Goal: Task Accomplishment & Management: Manage account settings

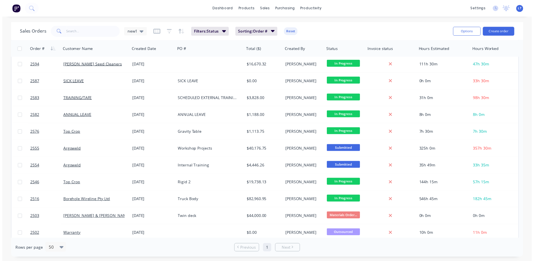
scroll to position [158, 0]
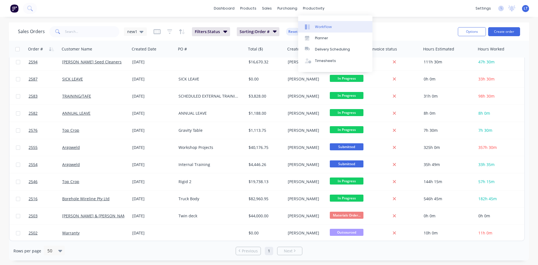
click at [322, 25] on div "Workflow" at bounding box center [323, 26] width 17 height 5
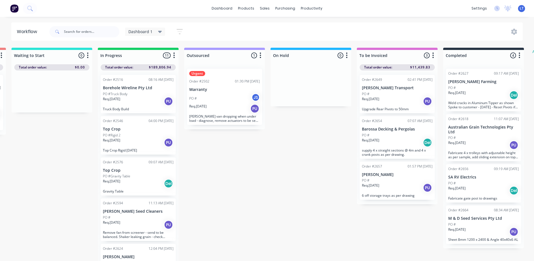
scroll to position [0, 174]
click at [408, 137] on div "PO #" at bounding box center [396, 135] width 71 height 5
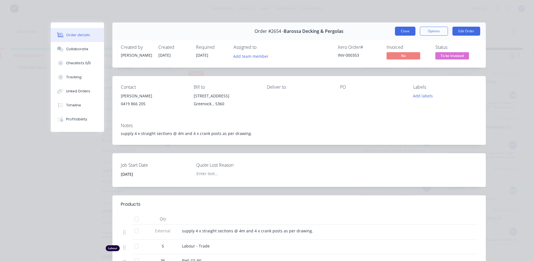
click at [402, 32] on button "Close" at bounding box center [405, 31] width 20 height 9
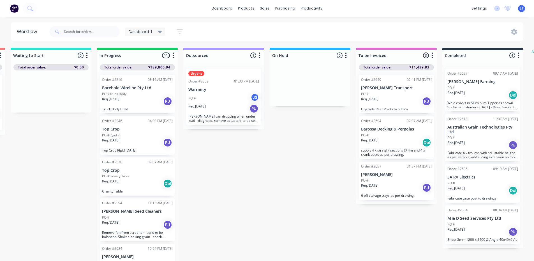
click at [401, 144] on div "Req. [DATE] Del" at bounding box center [396, 143] width 71 height 10
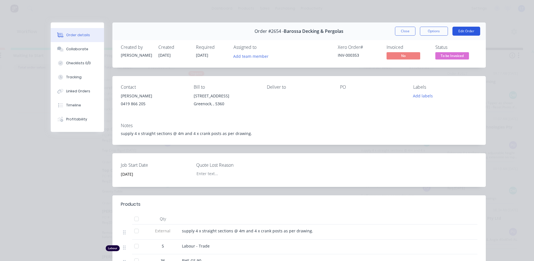
click at [459, 31] on button "Edit Order" at bounding box center [466, 31] width 28 height 9
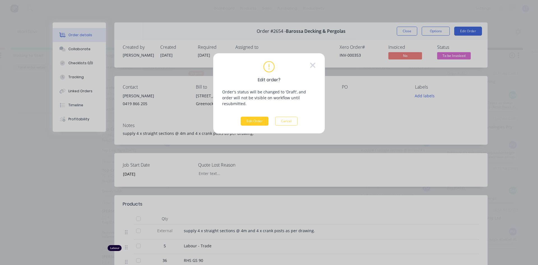
click at [261, 117] on button "Edit Order" at bounding box center [255, 121] width 28 height 9
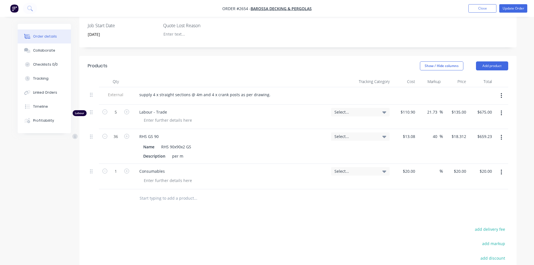
scroll to position [140, 0]
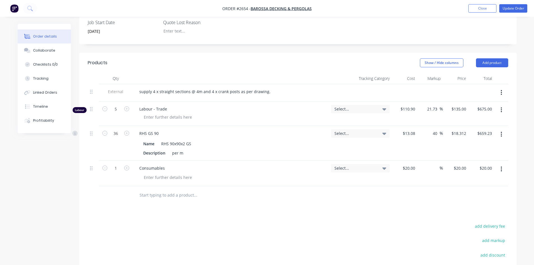
click at [172, 195] on input "text" at bounding box center [195, 194] width 112 height 11
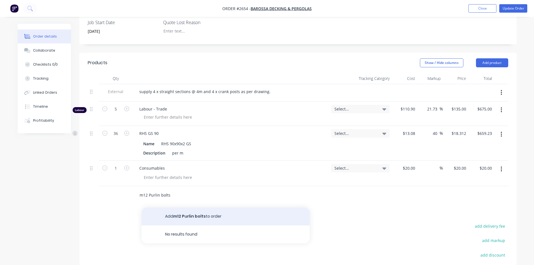
type input "m12 Purlin bolts"
click at [183, 214] on button "Add m12 Purlin bolts to order" at bounding box center [225, 216] width 168 height 18
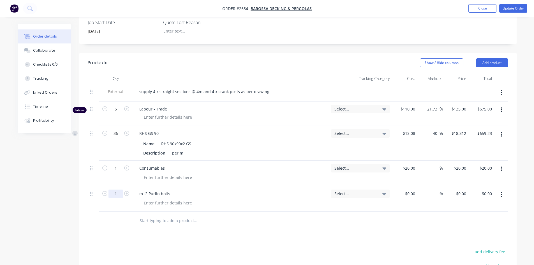
click at [119, 193] on input "1" at bounding box center [115, 193] width 15 height 8
type input "200"
click at [318, 242] on div "Products Show / Hide columns Add product Qty Tracking Category Cost Markup Pric…" at bounding box center [297, 209] width 437 height 312
click at [413, 192] on input at bounding box center [410, 193] width 13 height 8
type input "$48.00"
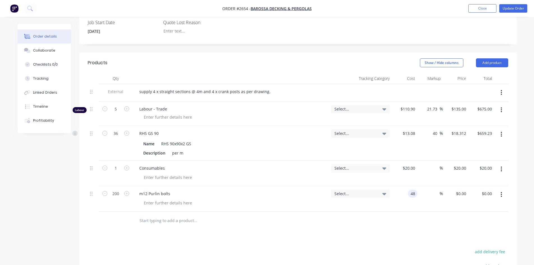
type input "$48.00"
type input "$9,600.00"
click at [428, 222] on div at bounding box center [298, 220] width 420 height 18
click at [434, 193] on input at bounding box center [436, 193] width 6 height 8
type input "40"
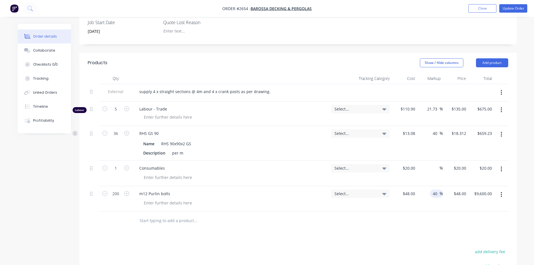
type input "$67.20"
type input "$13,440.00"
click at [359, 231] on div "Products Show / Hide columns Add product Qty Tracking Category Cost Markup Pric…" at bounding box center [297, 209] width 437 height 312
type input "1"
type input "$67.20"
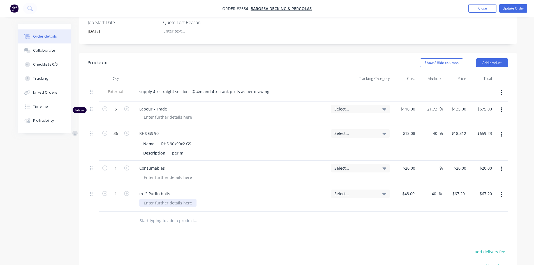
click at [171, 204] on div at bounding box center [167, 203] width 57 height 8
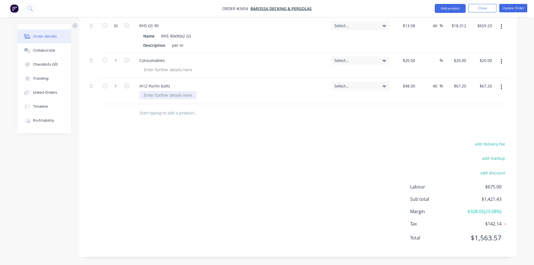
scroll to position [248, 0]
click at [167, 97] on div at bounding box center [167, 95] width 57 height 8
click at [348, 104] on div at bounding box center [298, 113] width 420 height 18
click at [149, 86] on div "m12 Purlin bolts" at bounding box center [155, 86] width 40 height 8
click at [512, 10] on button "Update Order" at bounding box center [513, 8] width 28 height 8
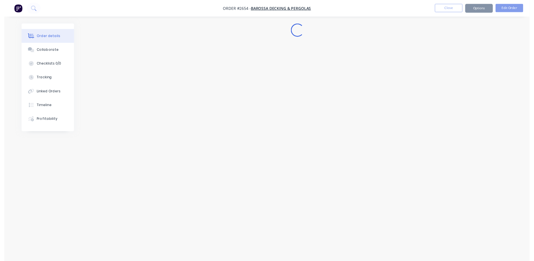
scroll to position [0, 0]
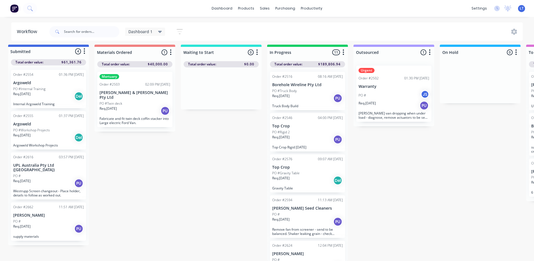
scroll to position [7, 0]
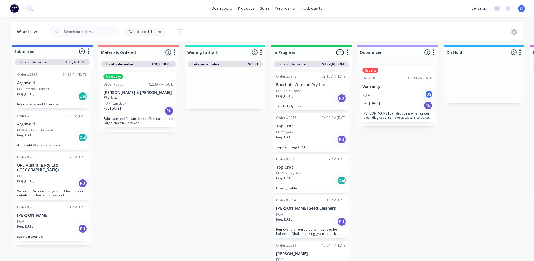
click at [45, 213] on p "[PERSON_NAME]" at bounding box center [52, 215] width 71 height 5
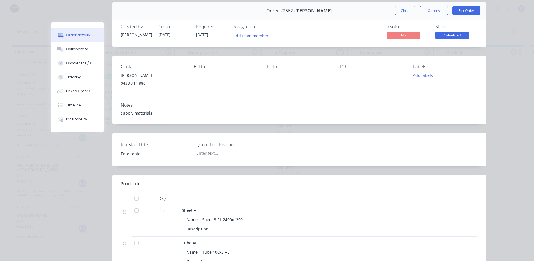
scroll to position [0, 0]
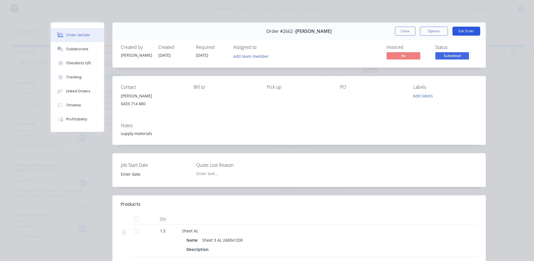
click at [467, 34] on button "Edit Order" at bounding box center [466, 31] width 28 height 9
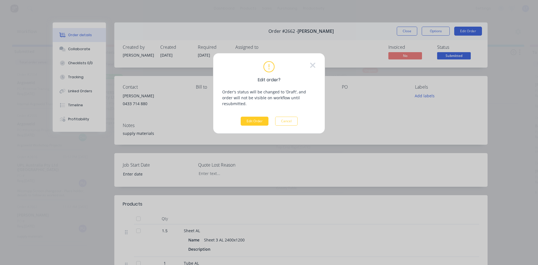
click at [254, 117] on button "Edit Order" at bounding box center [255, 121] width 28 height 9
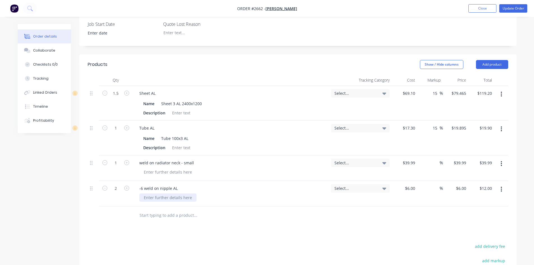
scroll to position [140, 0]
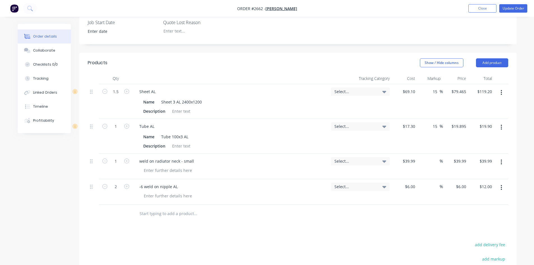
click at [149, 212] on input "text" at bounding box center [195, 213] width 112 height 11
click at [162, 214] on input "text" at bounding box center [195, 213] width 112 height 11
paste input "M6 X 19 X 1.6 Zinc SUPA Flat Washer"
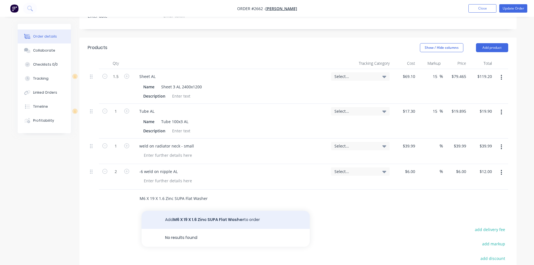
scroll to position [168, 0]
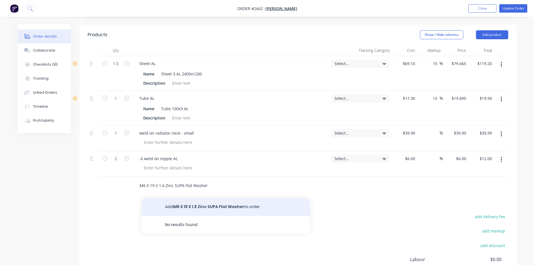
type input "M6 X 19 X 1.6 Zinc SUPA Flat Washer"
click at [237, 204] on button "Add M6 X 19 X 1.6 Zinc SUPA Flat Washer to order" at bounding box center [225, 207] width 168 height 18
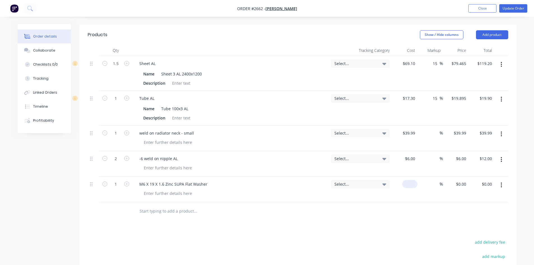
click at [412, 184] on input at bounding box center [410, 184] width 13 height 8
type input "$2.57"
click at [435, 183] on input at bounding box center [436, 184] width 6 height 8
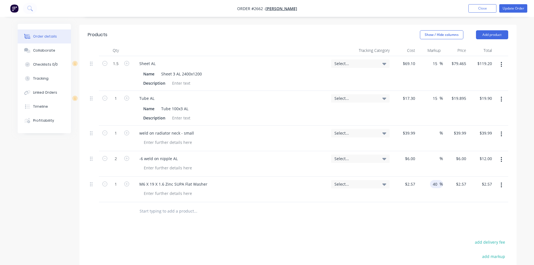
type input "40"
type input "$3.598"
type input "$3.60"
click at [449, 212] on div at bounding box center [298, 211] width 420 height 18
click at [156, 193] on div at bounding box center [167, 193] width 57 height 8
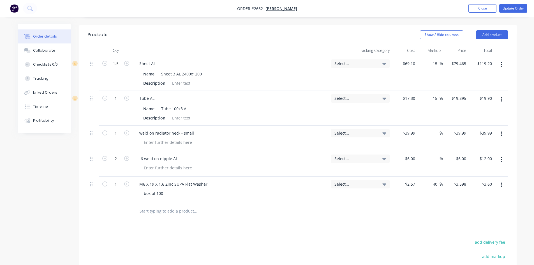
click at [196, 224] on div "Products Show / Hide columns Add product Qty Tracking Category Cost Markup Pric…" at bounding box center [297, 190] width 437 height 330
click at [160, 209] on input "text" at bounding box center [195, 210] width 112 height 11
paste input "M6 X 2.5 X 1.6 Zinc Spring Washer"
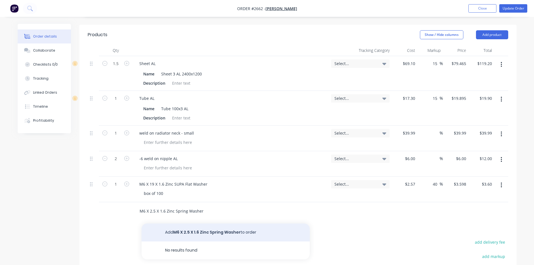
type input "M6 X 2.5 X 1.6 Zinc Spring Washer"
click at [238, 230] on button "Add M6 X 2.5 X 1.6 Zinc Spring Washer to order" at bounding box center [225, 232] width 168 height 18
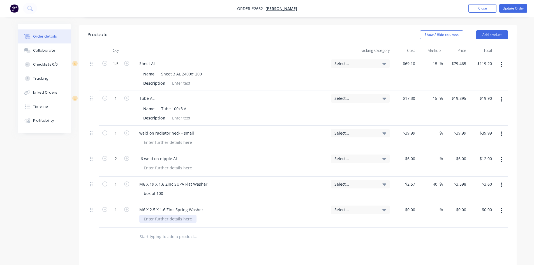
click at [162, 218] on div at bounding box center [167, 219] width 57 height 8
drag, startPoint x: 308, startPoint y: 258, endPoint x: 322, endPoint y: 249, distance: 17.1
click at [310, 256] on div "Products Show / Hide columns Add product Qty Tracking Category Cost Markup Pric…" at bounding box center [297, 202] width 437 height 355
click at [411, 208] on input at bounding box center [414, 209] width 6 height 8
type input "$1.57"
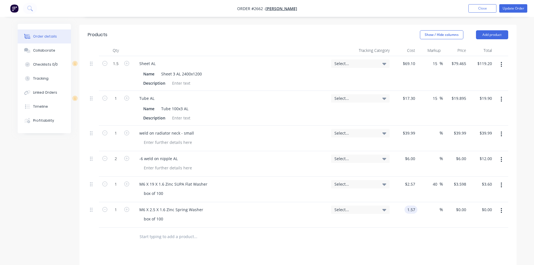
type input "$1.57"
click at [443, 217] on div "$1.57 $0.00" at bounding box center [455, 214] width 25 height 25
click at [438, 209] on input at bounding box center [436, 209] width 6 height 8
type input "40"
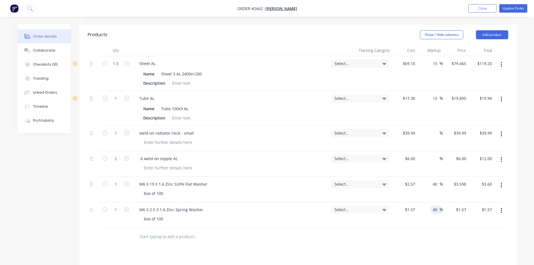
type input "$2.198"
type input "$2.20"
click at [447, 236] on div at bounding box center [298, 236] width 420 height 18
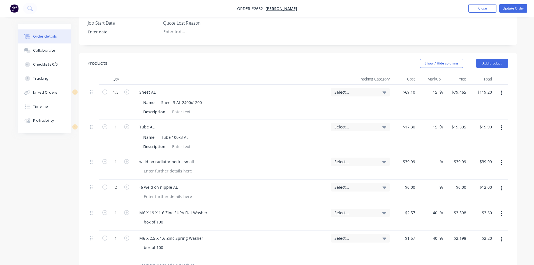
scroll to position [152, 0]
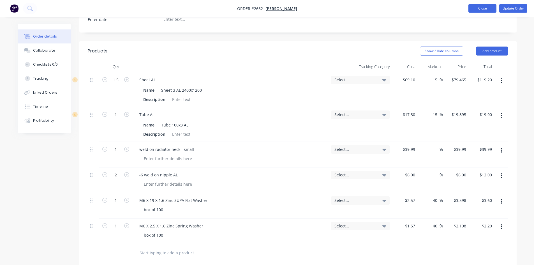
click at [475, 10] on button "Close" at bounding box center [482, 8] width 28 height 8
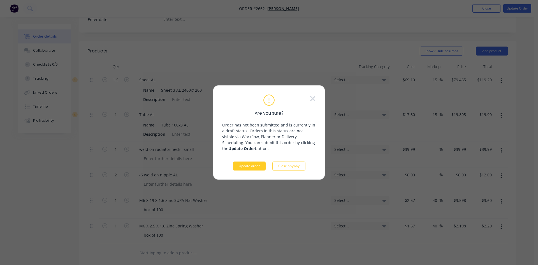
click at [249, 167] on button "Update order" at bounding box center [249, 165] width 33 height 9
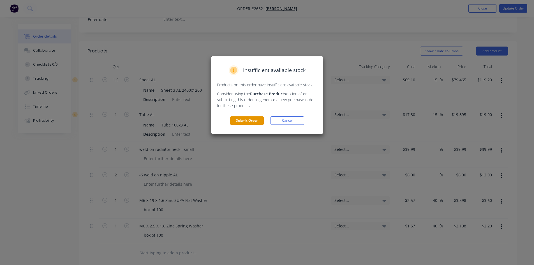
click at [247, 118] on button "Submit Order" at bounding box center [247, 120] width 34 height 8
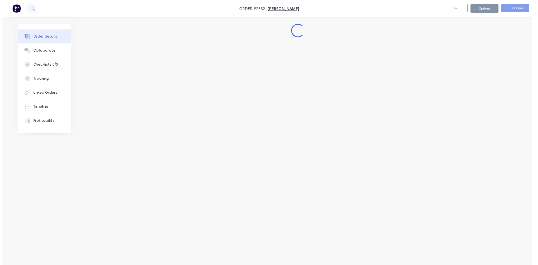
scroll to position [0, 0]
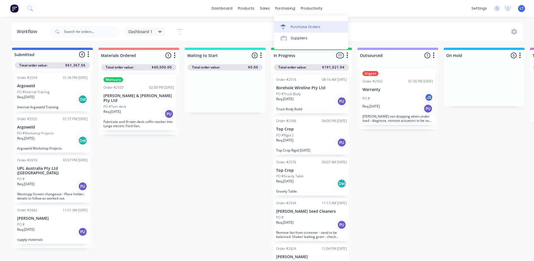
click at [301, 27] on div "Purchase Orders" at bounding box center [305, 26] width 30 height 5
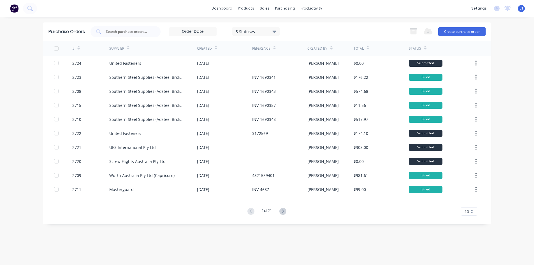
click at [467, 36] on div "Export to Excel (XLSX) Create purchase order" at bounding box center [445, 31] width 79 height 11
click at [467, 34] on button "Create purchase order" at bounding box center [461, 31] width 47 height 9
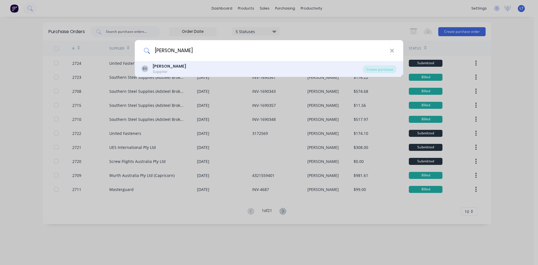
type input "[PERSON_NAME]"
click at [186, 65] on div "BS [PERSON_NAME] Supplier" at bounding box center [251, 68] width 221 height 11
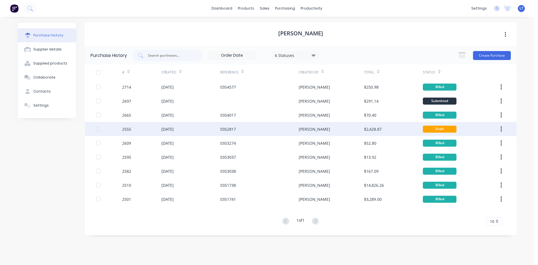
click at [269, 130] on div "0352817" at bounding box center [259, 129] width 78 height 14
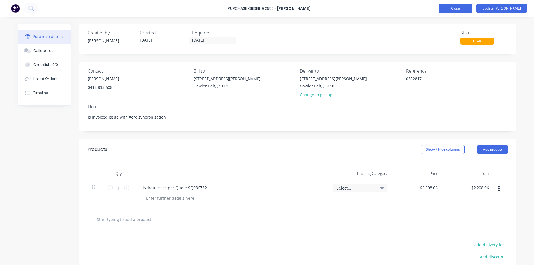
type textarea "x"
click at [466, 11] on button "Close" at bounding box center [455, 8] width 34 height 9
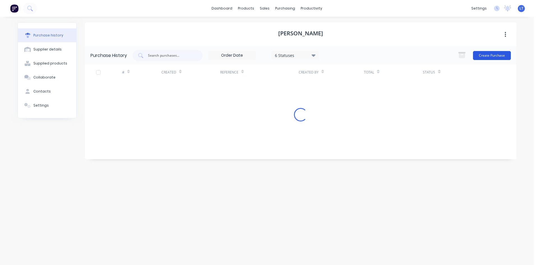
click at [486, 59] on button "Create Purchase" at bounding box center [492, 55] width 38 height 9
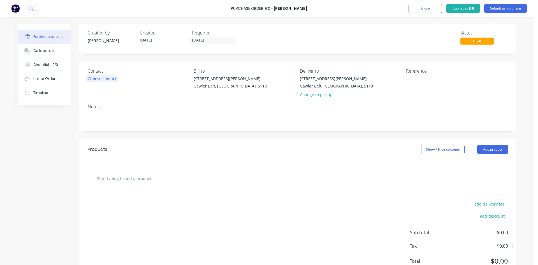
click at [102, 79] on div "Choose contact" at bounding box center [102, 79] width 29 height 6
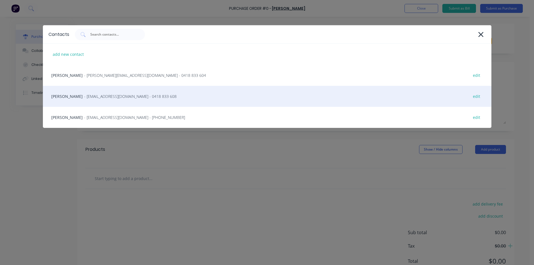
click at [103, 96] on span "- [EMAIL_ADDRESS][DOMAIN_NAME] - 0418 833 608" at bounding box center [130, 96] width 92 height 6
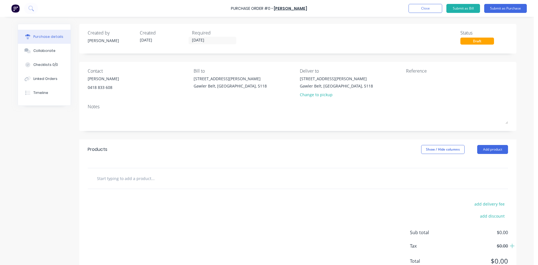
click at [133, 182] on input "text" at bounding box center [153, 178] width 112 height 11
click at [160, 176] on input "Mocen Hydraulic power pack" at bounding box center [153, 178] width 112 height 11
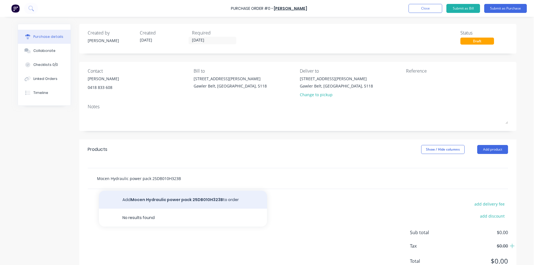
type input "Mocen Hydraulic power pack 25DB010H323B"
click at [169, 199] on button "Add Mocen Hydraulic power pack 25DB010H323B to order" at bounding box center [183, 199] width 168 height 18
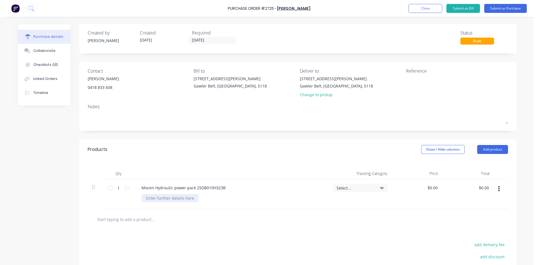
click at [172, 197] on div at bounding box center [169, 198] width 57 height 8
click at [143, 199] on div "10L tank" at bounding box center [153, 198] width 25 height 8
click at [435, 185] on input "0.00" at bounding box center [433, 187] width 11 height 8
drag, startPoint x: 436, startPoint y: 189, endPoint x: 414, endPoint y: 188, distance: 21.6
click at [414, 188] on div "0.001330 0.001330" at bounding box center [417, 194] width 51 height 30
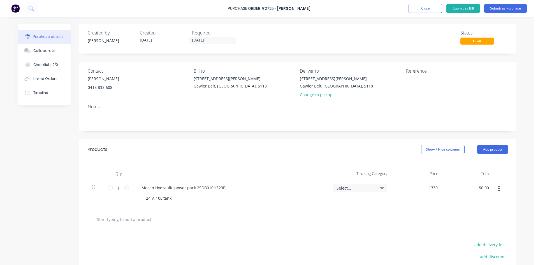
type input "$1,330.00"
click at [40, 82] on button "Linked Orders" at bounding box center [44, 79] width 53 height 14
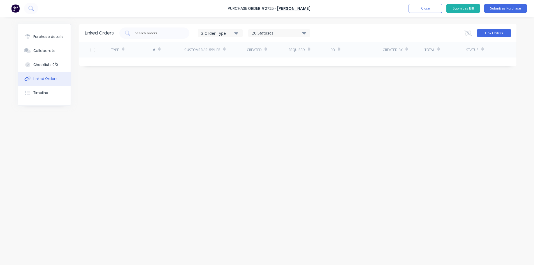
click at [505, 33] on button "Link Orders" at bounding box center [494, 33] width 34 height 8
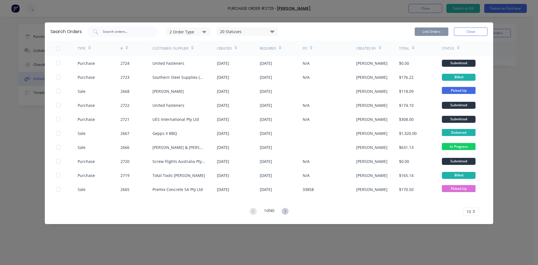
click at [204, 30] on icon "button" at bounding box center [204, 32] width 4 height 6
click at [213, 57] on div "button" at bounding box center [212, 56] width 11 height 11
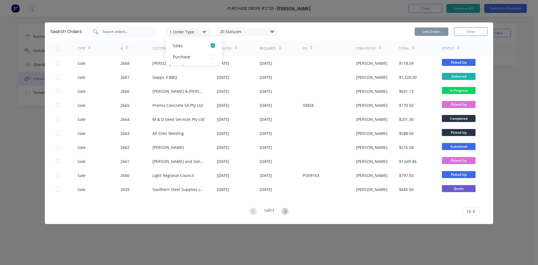
click at [122, 30] on input "text" at bounding box center [125, 32] width 47 height 6
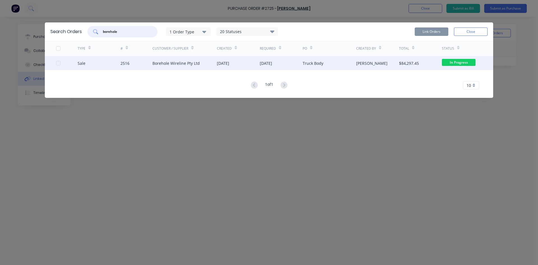
click at [56, 63] on div at bounding box center [58, 62] width 11 height 11
type input "borehole"
click at [445, 34] on button "Link Orders" at bounding box center [432, 31] width 34 height 8
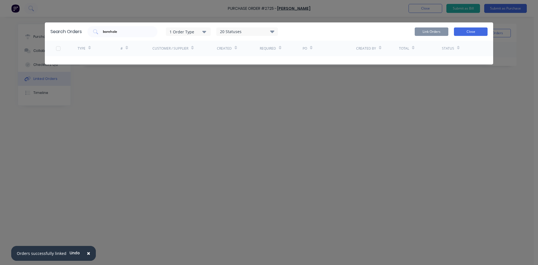
click at [471, 30] on button "Close" at bounding box center [471, 31] width 34 height 8
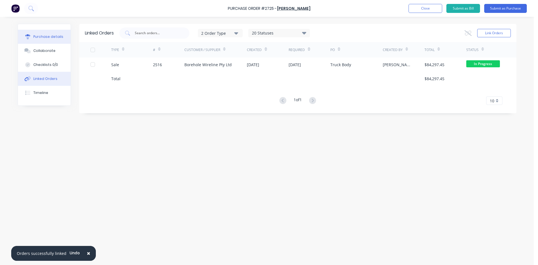
click at [55, 37] on div "Purchase details" at bounding box center [48, 36] width 30 height 5
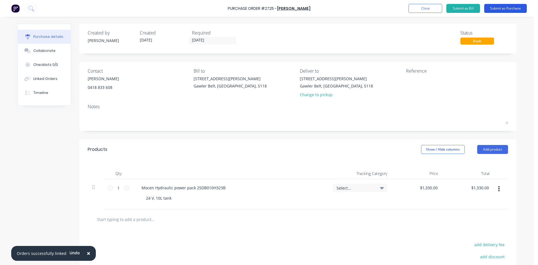
click at [500, 7] on button "Submit as Purchase" at bounding box center [505, 8] width 43 height 9
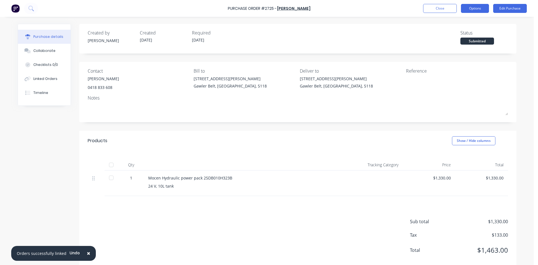
click at [482, 11] on button "Options" at bounding box center [475, 8] width 28 height 9
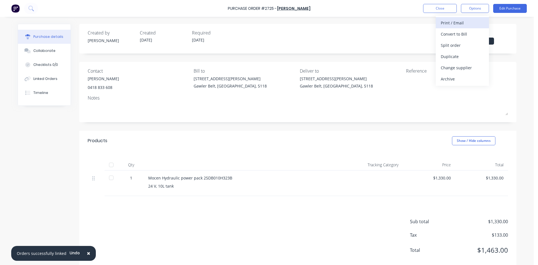
click at [464, 23] on div "Print / Email" at bounding box center [462, 23] width 43 height 8
click at [455, 35] on div "With pricing" at bounding box center [462, 34] width 43 height 8
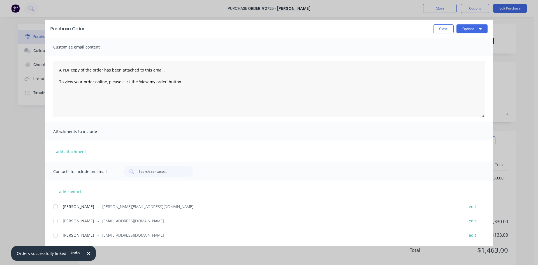
drag, startPoint x: 56, startPoint y: 221, endPoint x: 59, endPoint y: 221, distance: 3.1
click at [56, 221] on div at bounding box center [55, 220] width 11 height 11
click at [475, 26] on button "Options" at bounding box center [471, 28] width 31 height 9
click at [451, 65] on div "Email" at bounding box center [460, 65] width 43 height 8
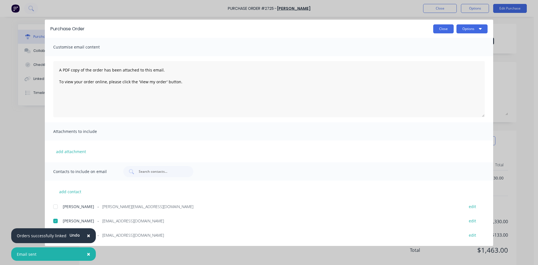
click at [444, 30] on button "Close" at bounding box center [443, 28] width 20 height 9
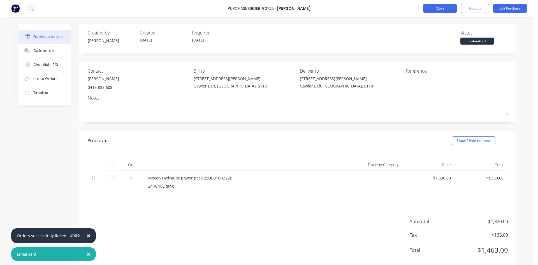
click at [443, 5] on button "Close" at bounding box center [440, 8] width 34 height 9
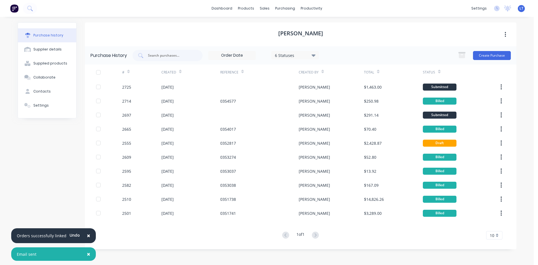
click at [87, 235] on span "×" at bounding box center [88, 235] width 3 height 8
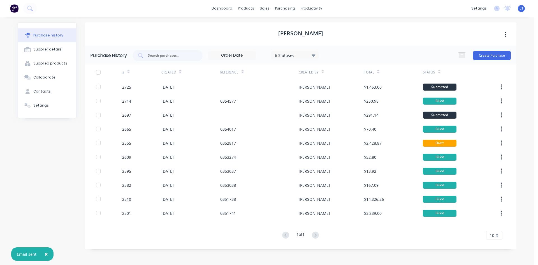
click at [45, 252] on span "×" at bounding box center [46, 254] width 3 height 8
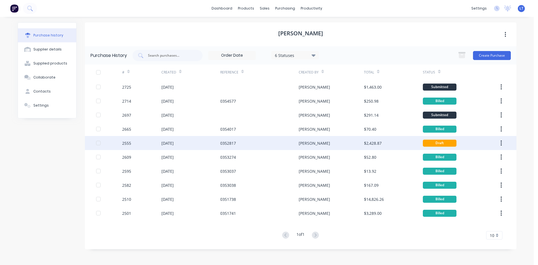
click at [319, 141] on div "[PERSON_NAME]" at bounding box center [331, 143] width 65 height 14
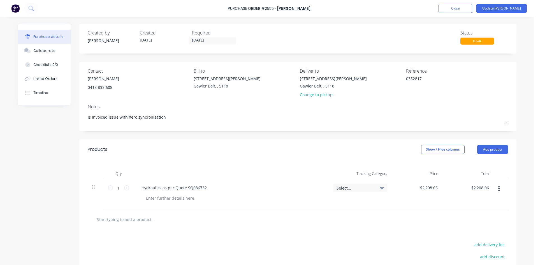
click at [510, 9] on button "Update [PERSON_NAME]" at bounding box center [501, 8] width 50 height 9
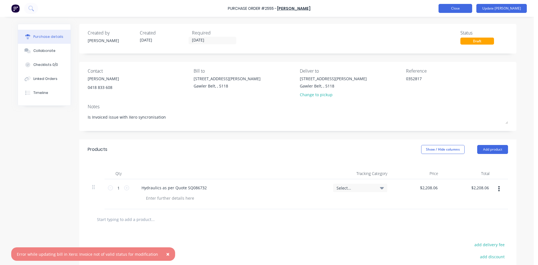
type textarea "x"
click at [471, 11] on button "Close" at bounding box center [455, 8] width 34 height 9
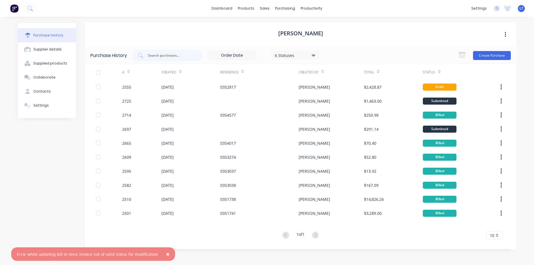
click at [166, 254] on span "×" at bounding box center [167, 254] width 3 height 8
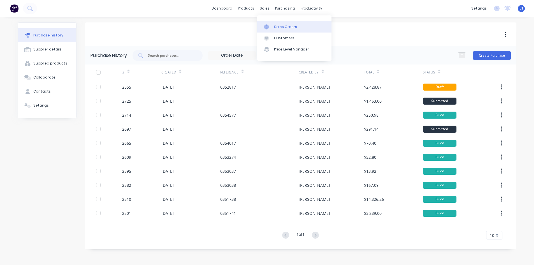
click at [275, 26] on div "Sales Orders" at bounding box center [285, 26] width 23 height 5
